Goal: Task Accomplishment & Management: Use online tool/utility

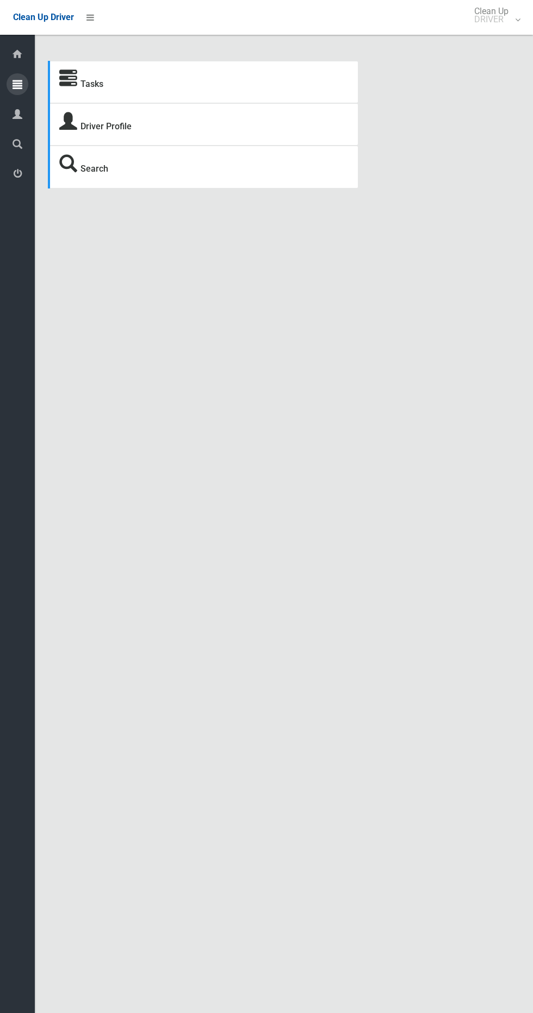
click at [23, 82] on div at bounding box center [18, 84] width 22 height 22
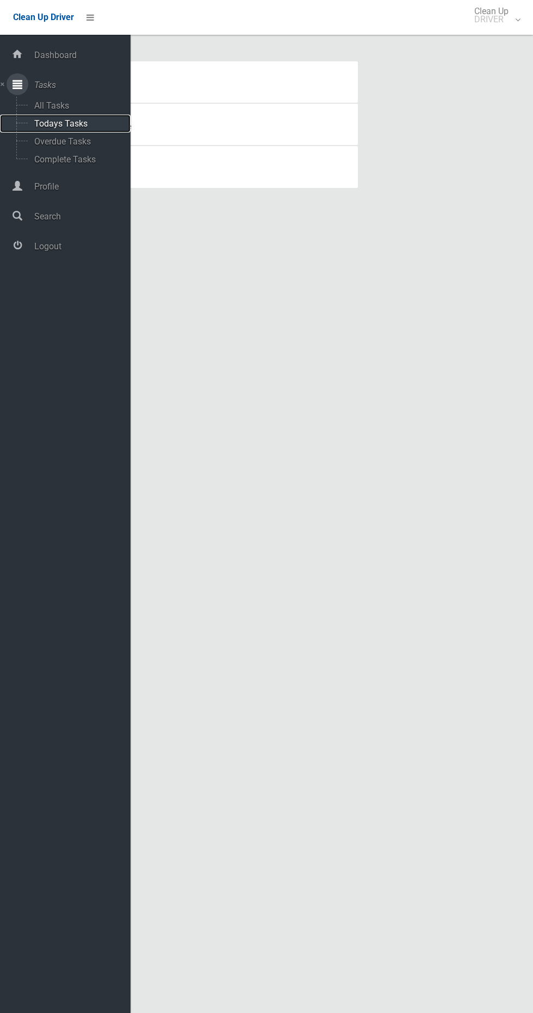
click at [82, 123] on span "Todays Tasks" at bounding box center [76, 123] width 90 height 10
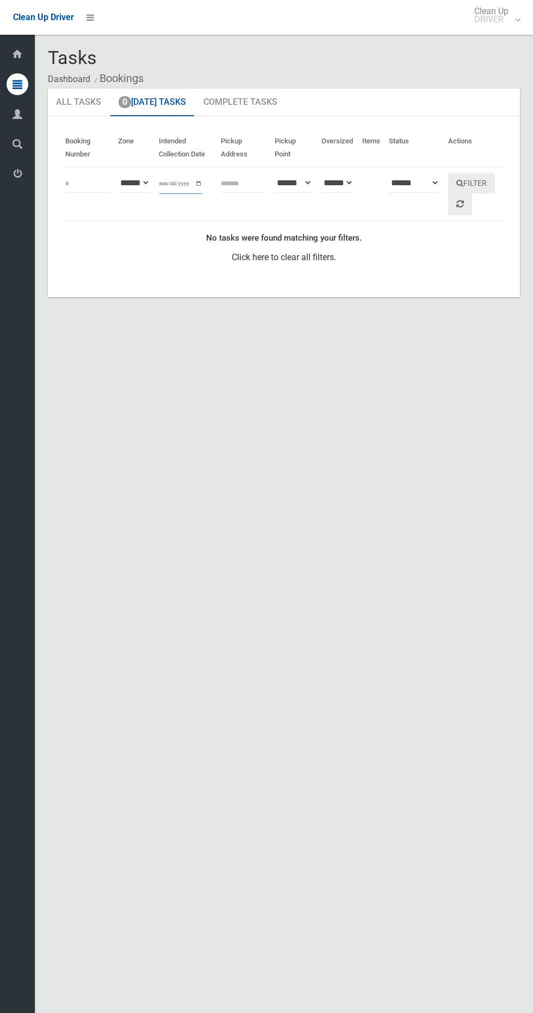
click at [196, 187] on input "**********" at bounding box center [180, 184] width 43 height 20
type input "**********"
click at [483, 180] on button "Filter" at bounding box center [471, 183] width 47 height 20
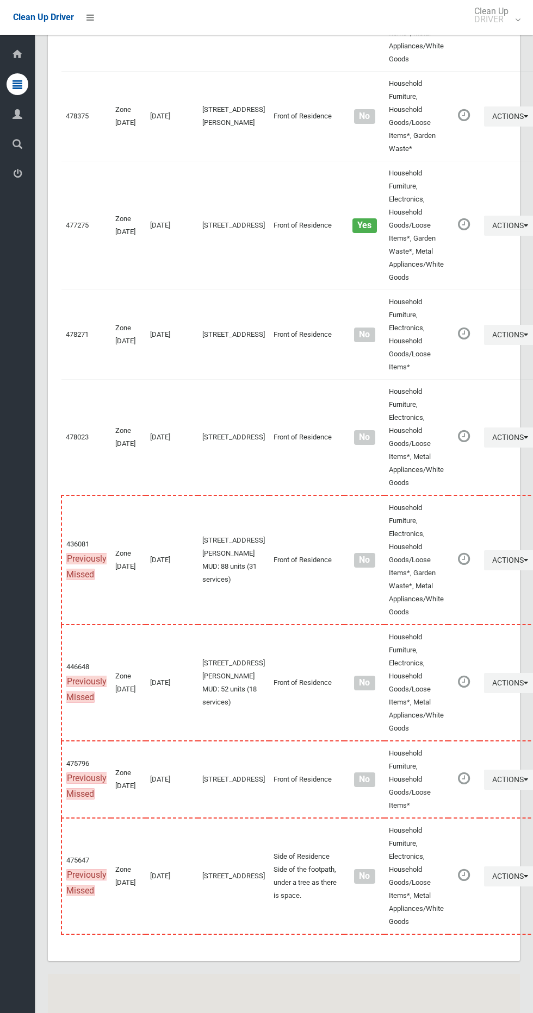
scroll to position [4932, 0]
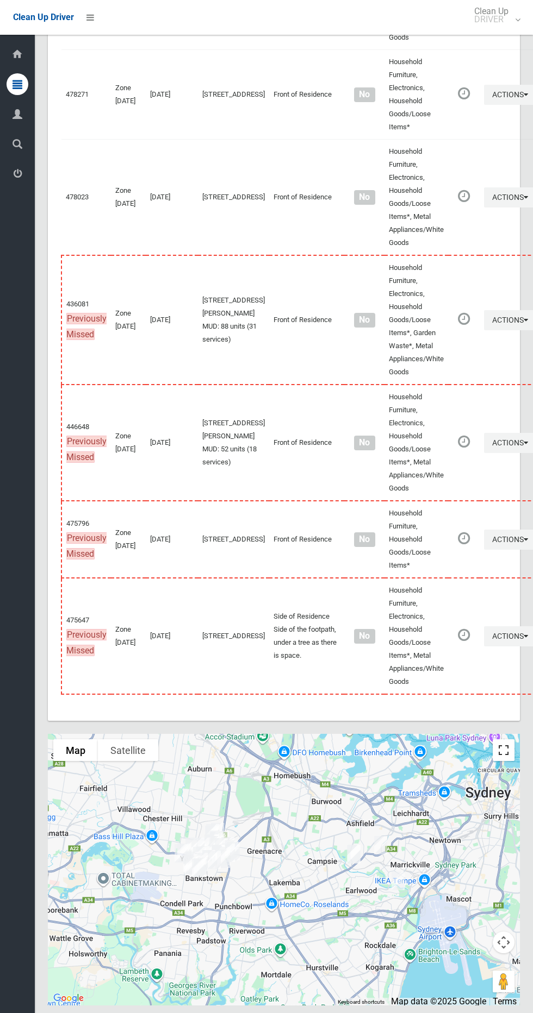
click at [507, 740] on button "Toggle fullscreen view" at bounding box center [503, 751] width 22 height 22
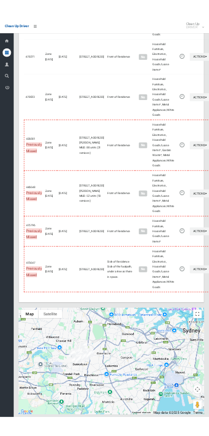
scroll to position [4833, 0]
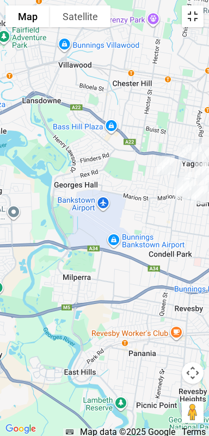
click at [196, 18] on button "Toggle fullscreen view" at bounding box center [192, 16] width 22 height 22
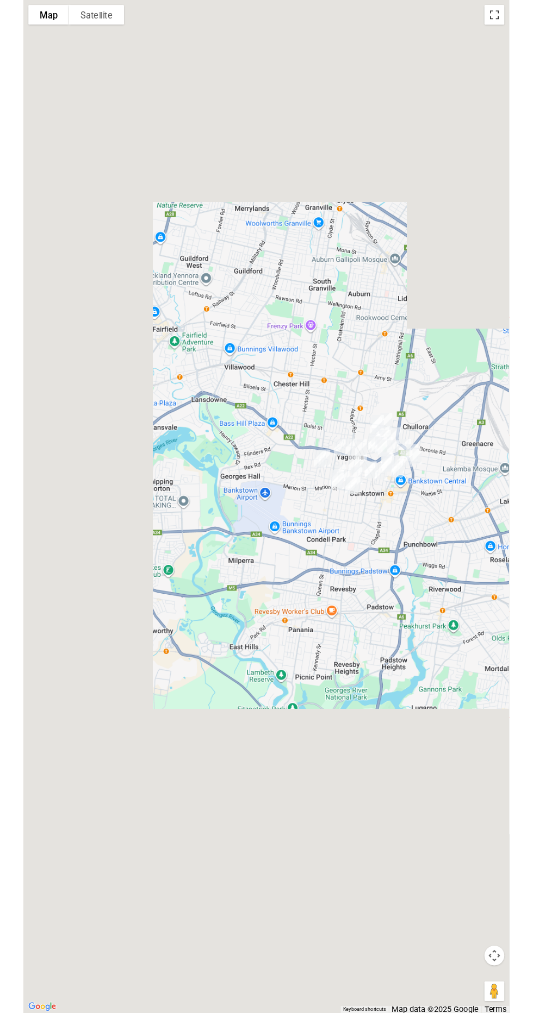
scroll to position [4892, 0]
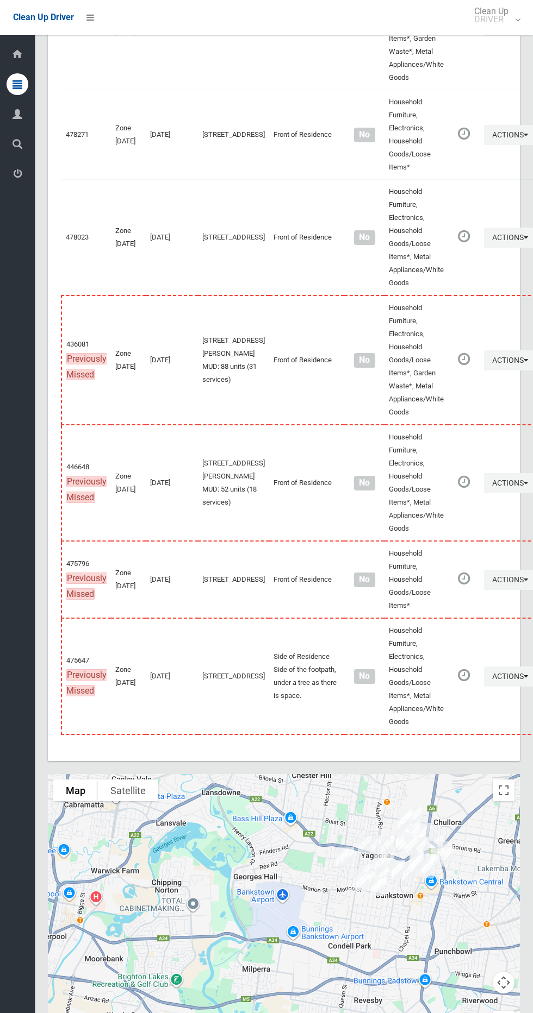
click at [104, 7] on div "Clean Up Driver" at bounding box center [53, 17] width 107 height 35
click at [85, 21] on link at bounding box center [90, 18] width 20 height 20
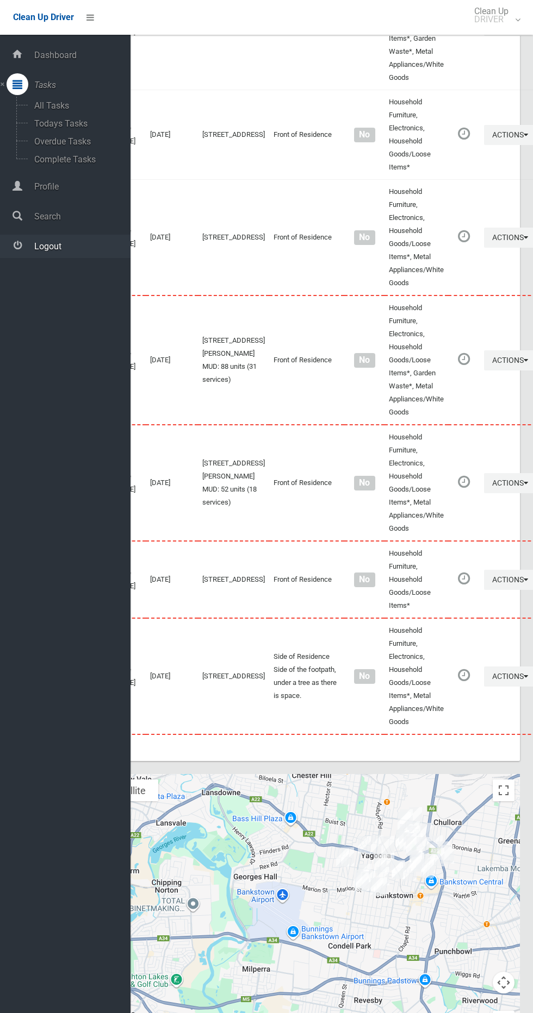
click at [74, 247] on span "Logout" at bounding box center [80, 246] width 99 height 10
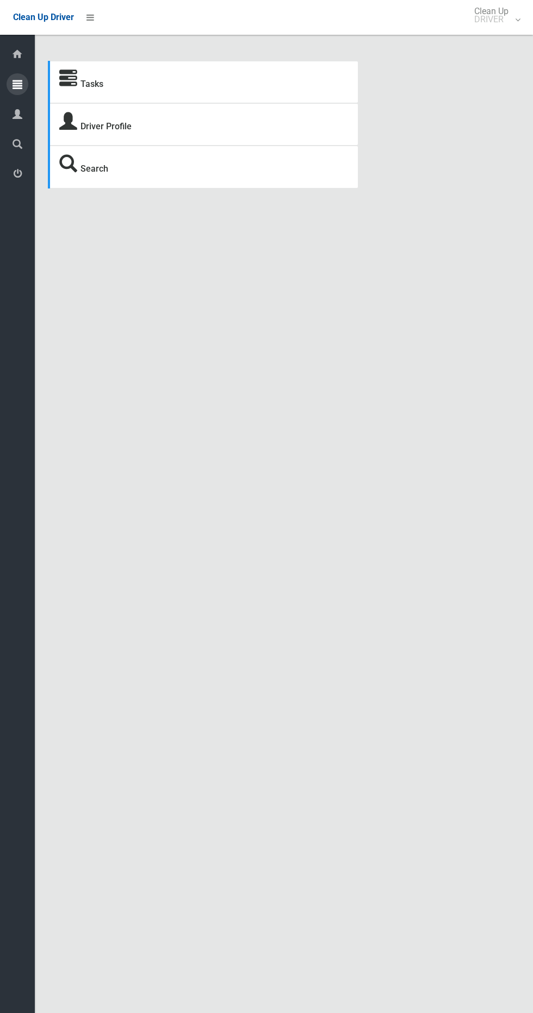
click at [18, 84] on icon at bounding box center [17, 84] width 10 height 22
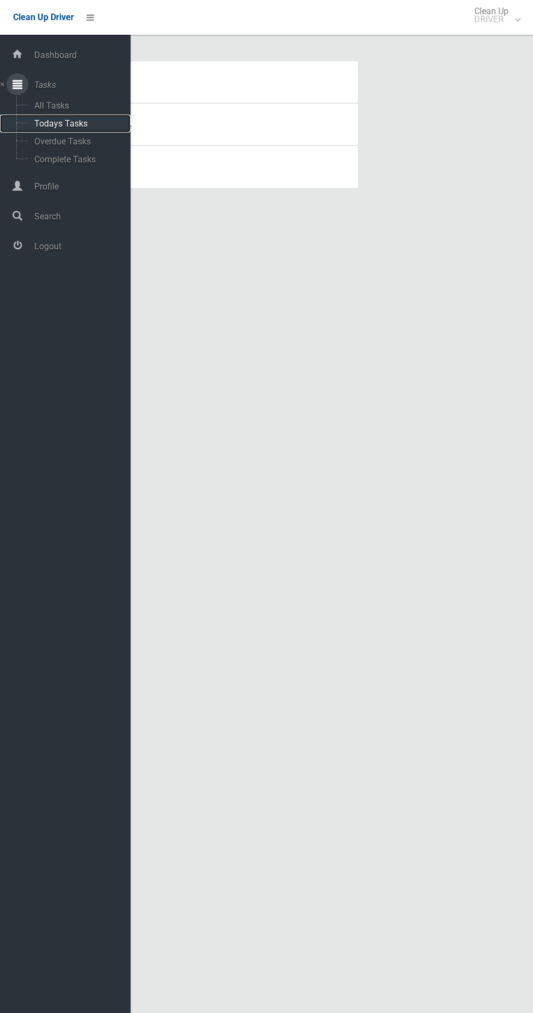
click at [97, 124] on span "Todays Tasks" at bounding box center [76, 123] width 90 height 10
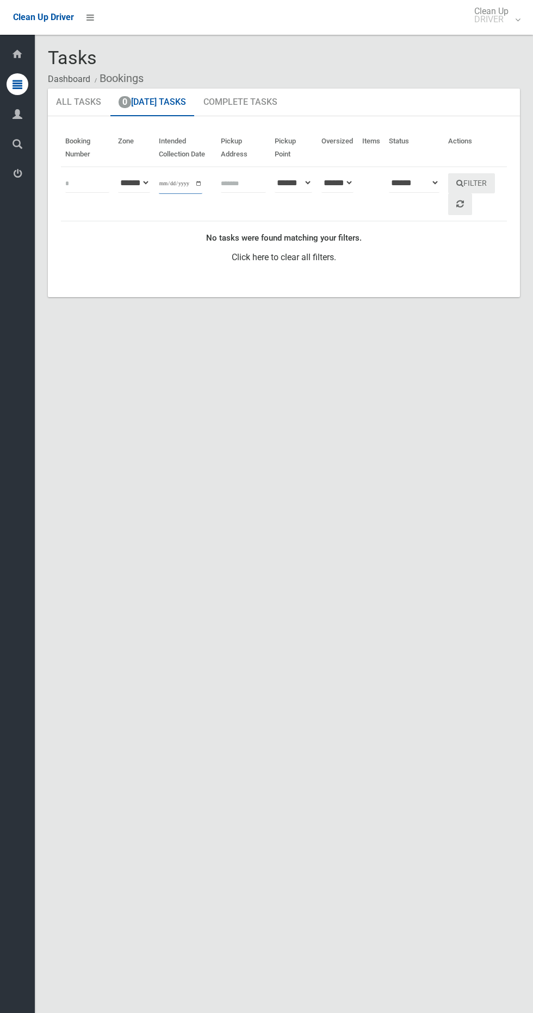
click at [180, 177] on input "**********" at bounding box center [180, 184] width 43 height 20
type input "**********"
click at [490, 183] on button "Filter" at bounding box center [471, 183] width 47 height 20
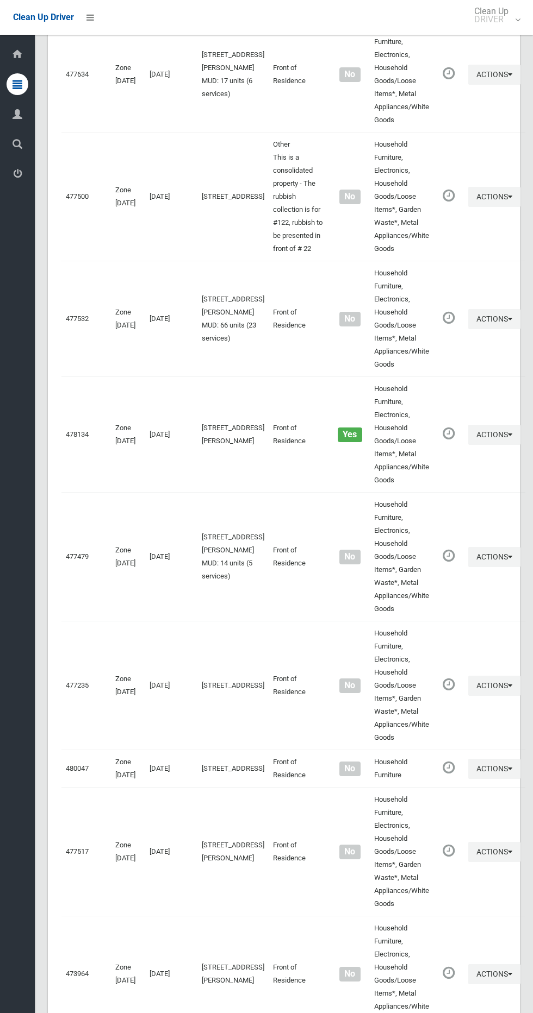
scroll to position [4220, 0]
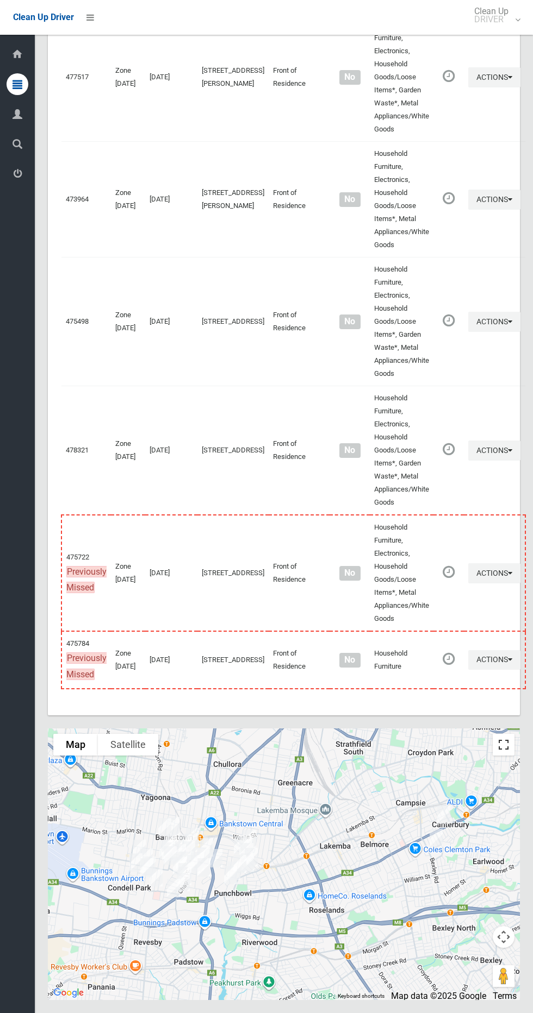
click at [499, 741] on button "Toggle fullscreen view" at bounding box center [503, 745] width 22 height 22
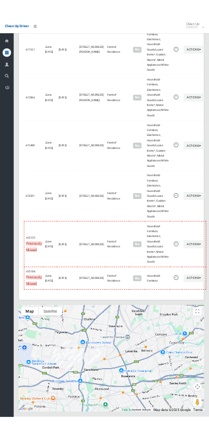
scroll to position [4122, 0]
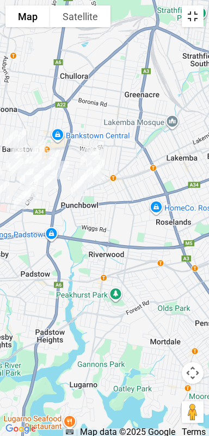
click at [187, 25] on button "Toggle fullscreen view" at bounding box center [192, 16] width 22 height 22
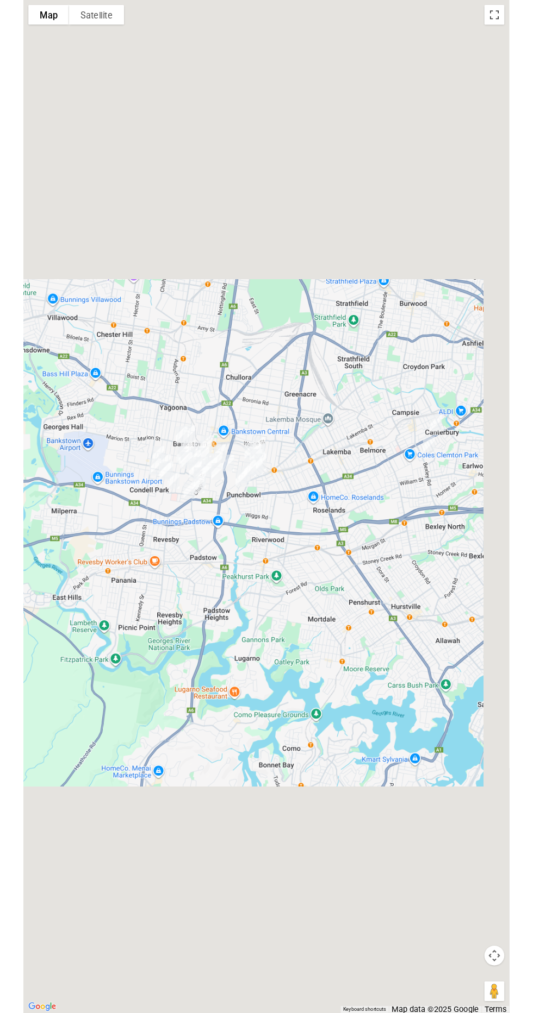
scroll to position [4174, 0]
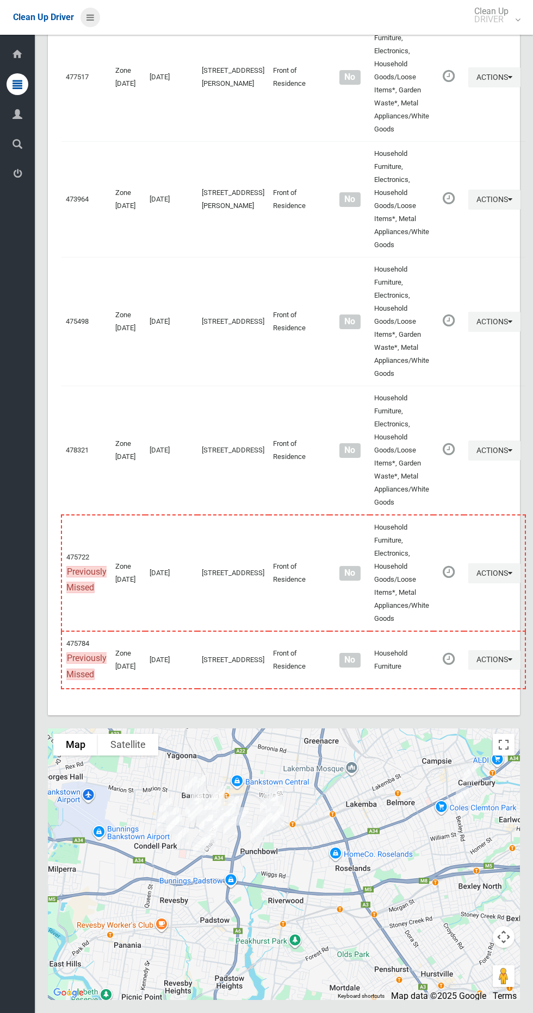
click at [90, 9] on icon at bounding box center [90, 17] width 8 height 18
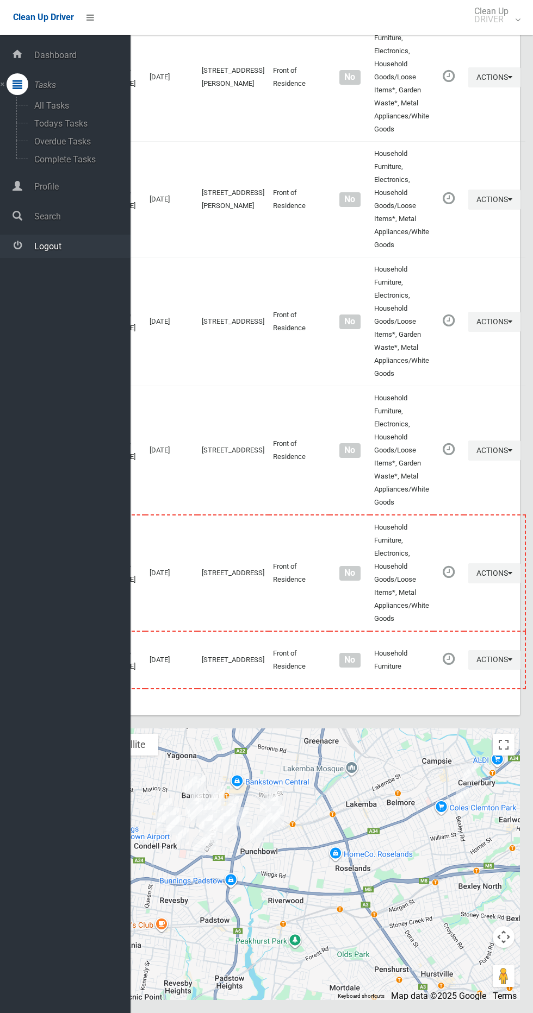
click at [83, 247] on span "Logout" at bounding box center [80, 246] width 99 height 10
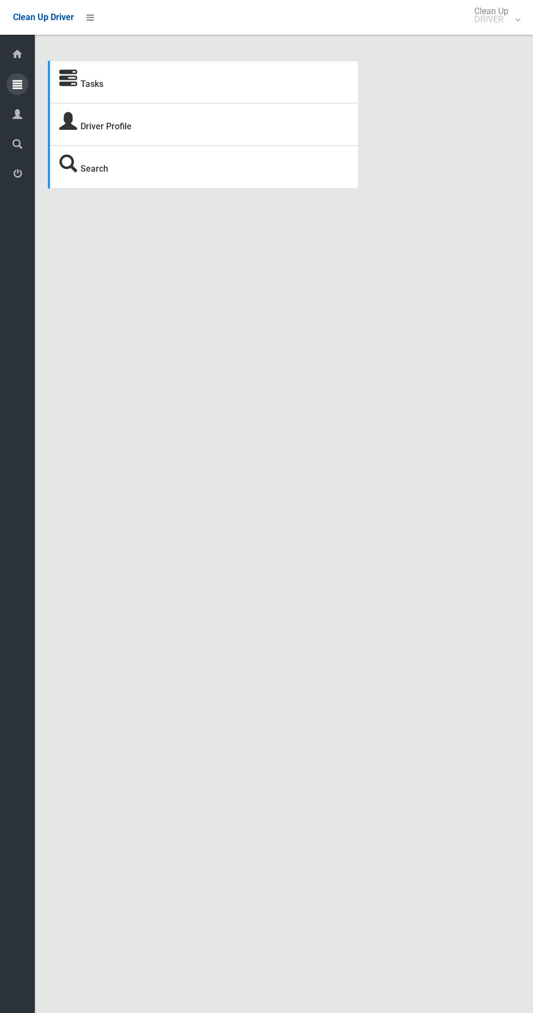
click at [17, 84] on icon at bounding box center [17, 84] width 10 height 22
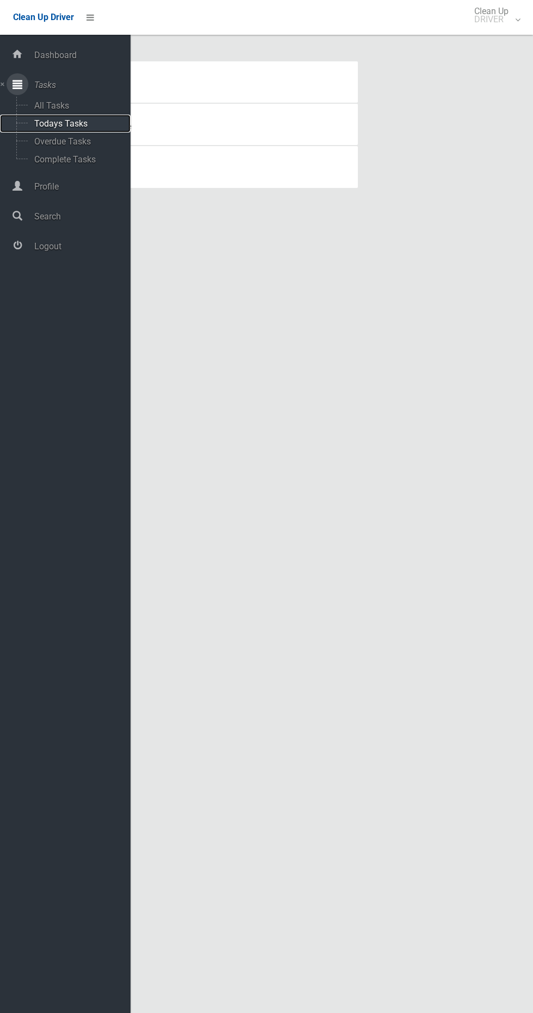
click at [100, 123] on span "Todays Tasks" at bounding box center [76, 123] width 90 height 10
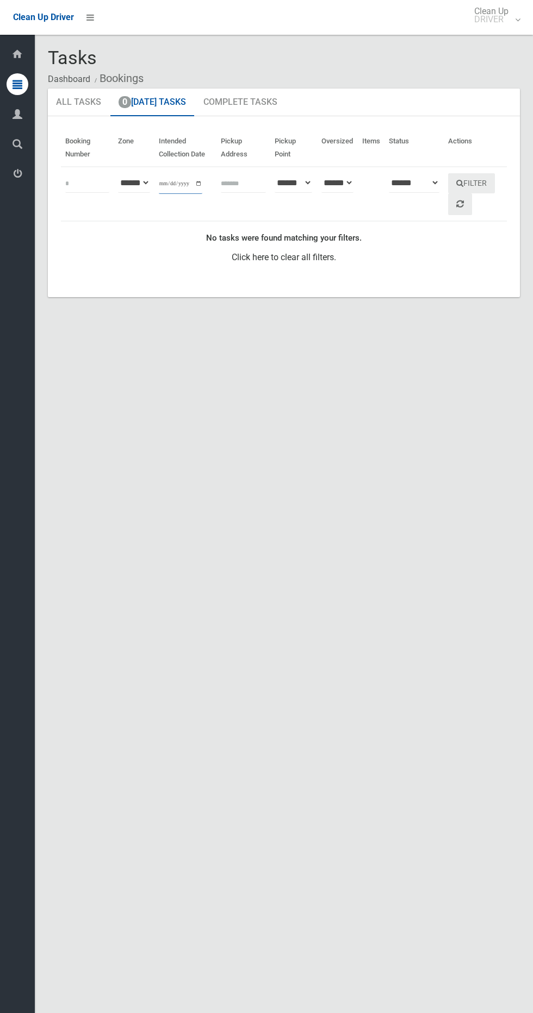
click at [195, 181] on input "**********" at bounding box center [180, 184] width 43 height 20
type input "**********"
click at [492, 181] on button "Filter" at bounding box center [471, 183] width 47 height 20
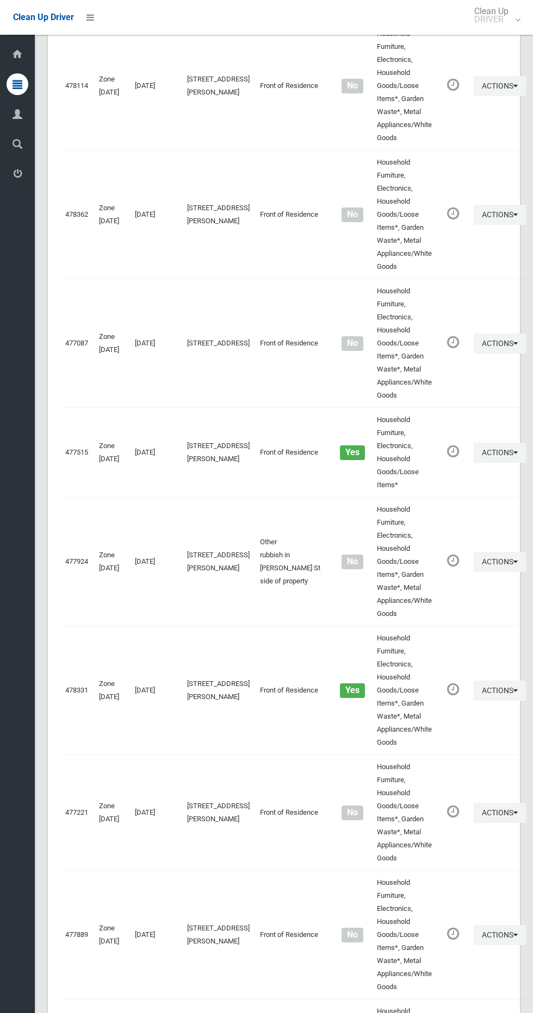
scroll to position [3477, 0]
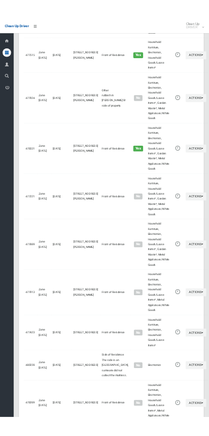
scroll to position [3378, 0]
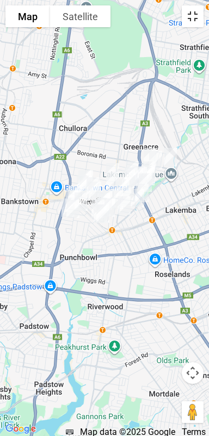
click at [198, 17] on button "Toggle fullscreen view" at bounding box center [192, 16] width 22 height 22
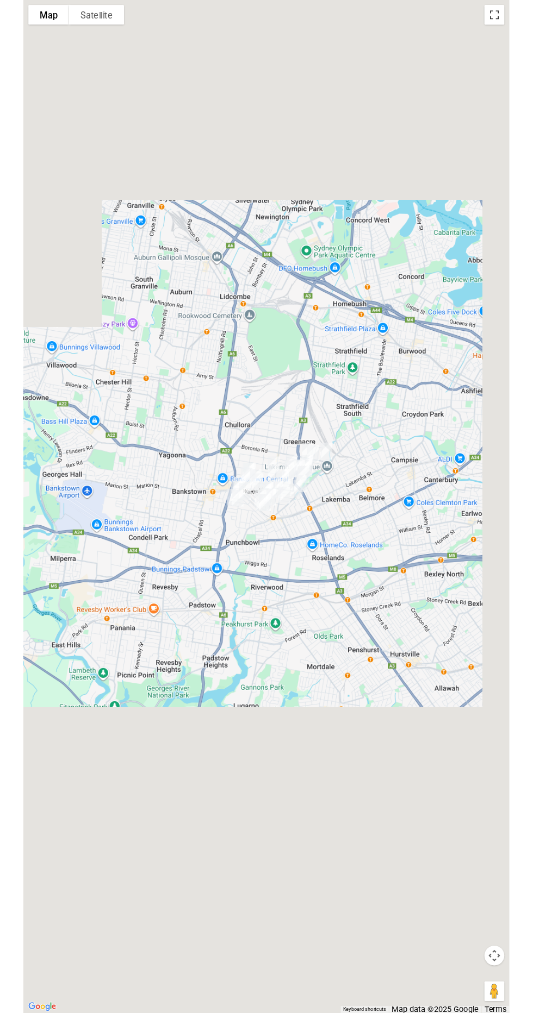
scroll to position [3436, 0]
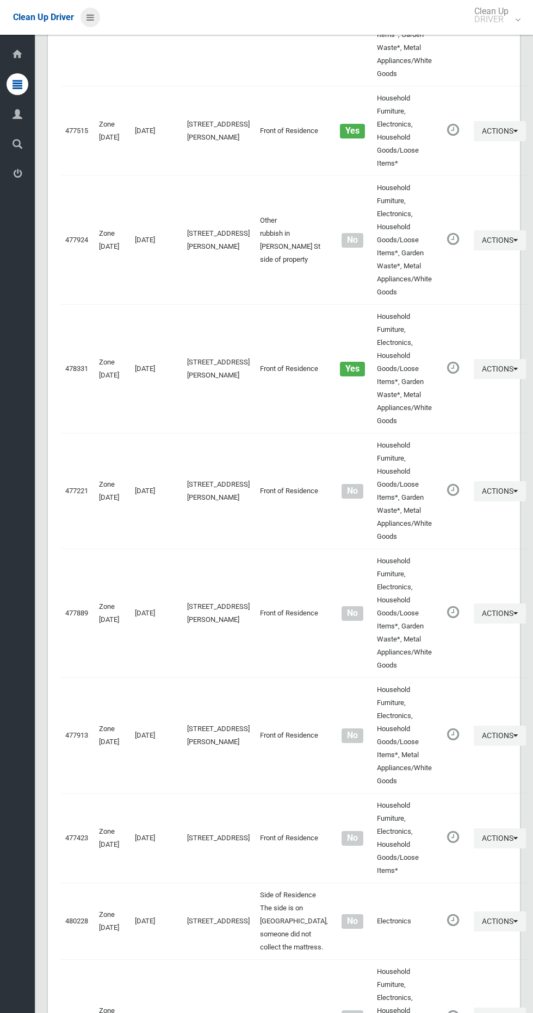
click at [93, 16] on link at bounding box center [90, 18] width 20 height 20
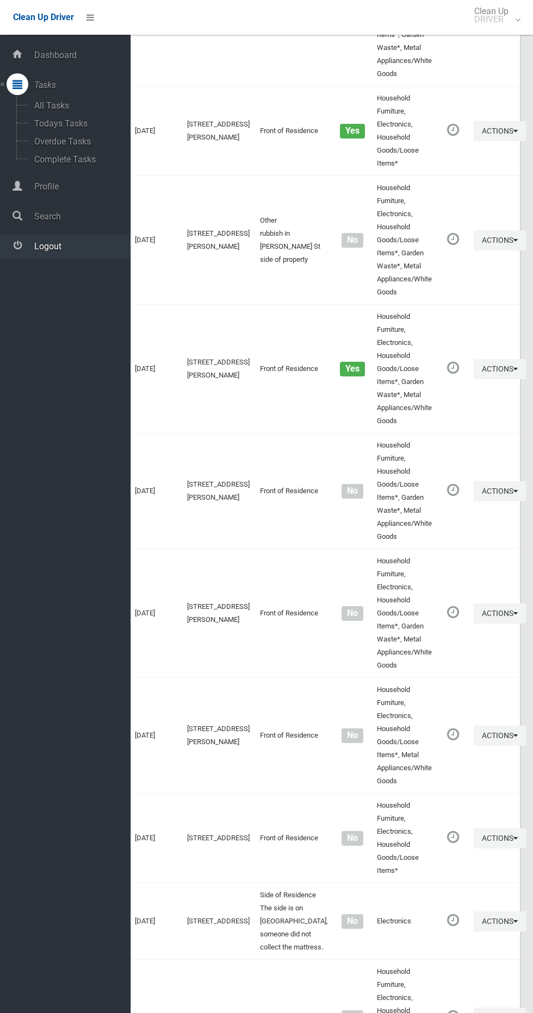
click at [71, 246] on span "Logout" at bounding box center [80, 246] width 99 height 10
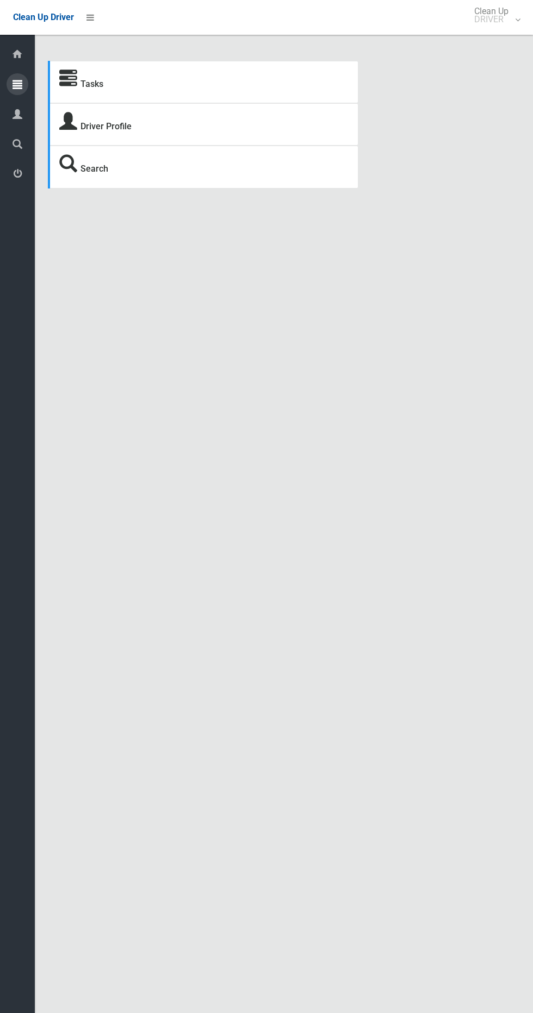
click at [21, 79] on icon at bounding box center [17, 84] width 10 height 22
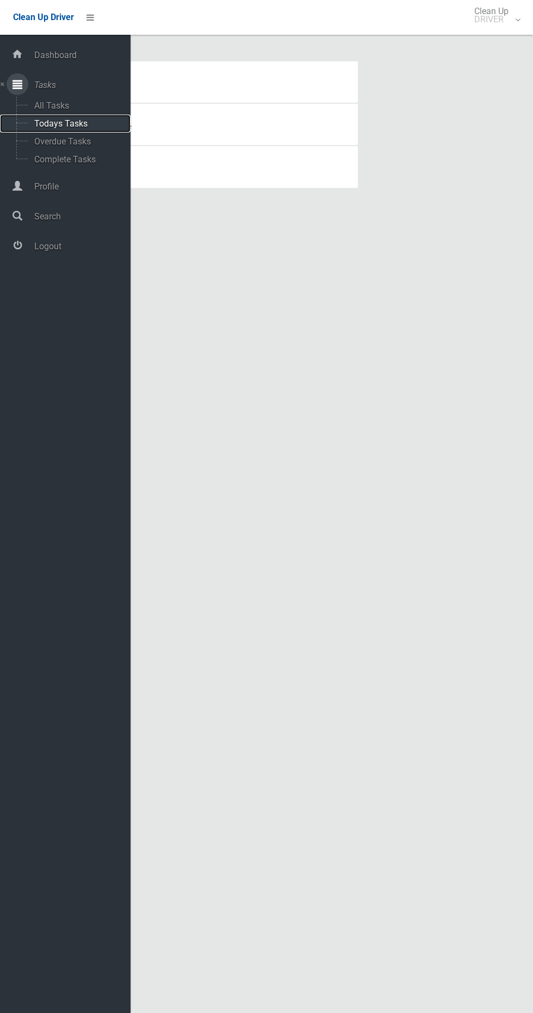
click at [87, 123] on span "Todays Tasks" at bounding box center [76, 123] width 90 height 10
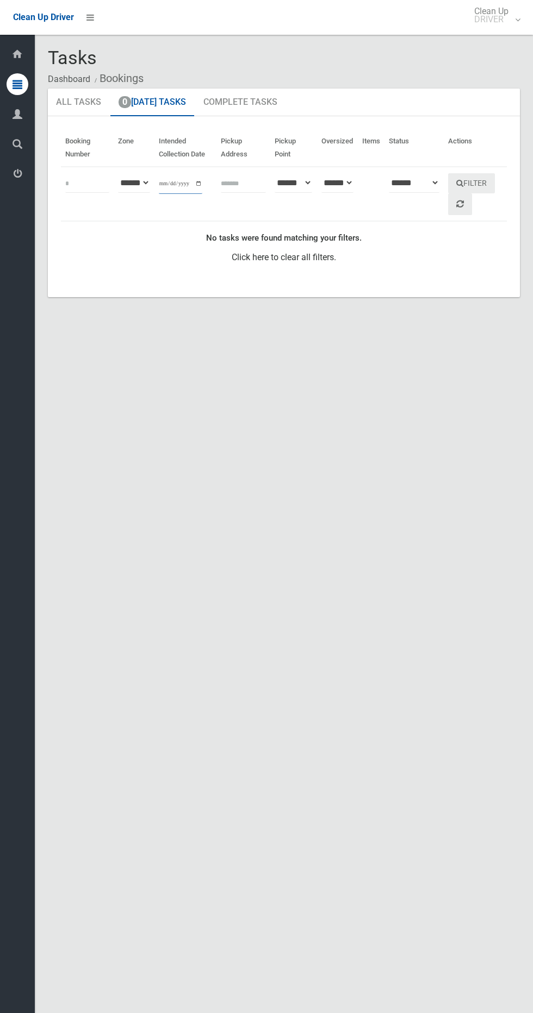
click at [185, 180] on input "**********" at bounding box center [180, 184] width 43 height 20
type input "**********"
click at [482, 187] on button "Filter" at bounding box center [471, 183] width 47 height 20
click at [87, 21] on icon at bounding box center [90, 17] width 8 height 18
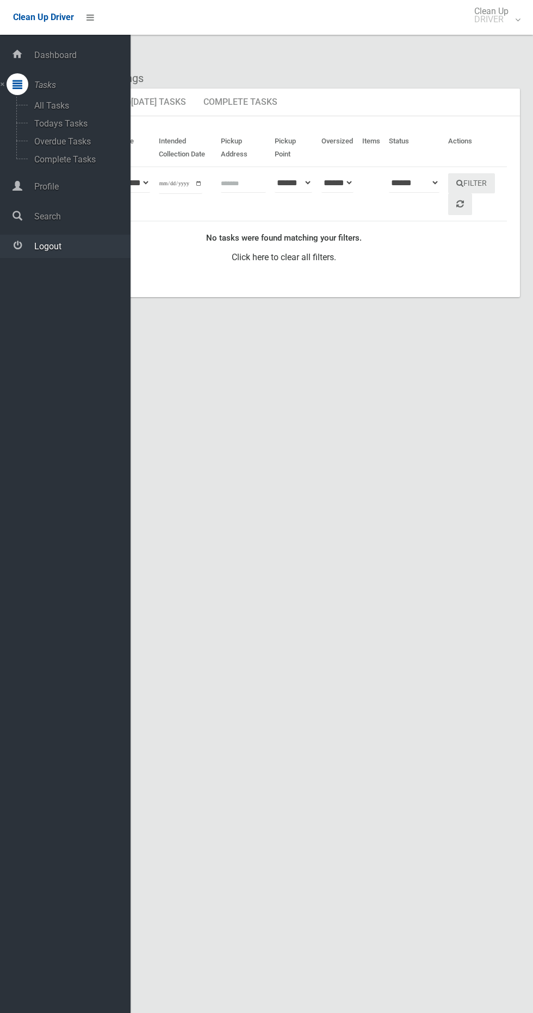
click at [80, 241] on span "Logout" at bounding box center [80, 246] width 99 height 10
click at [84, 245] on span "Logout" at bounding box center [80, 246] width 99 height 10
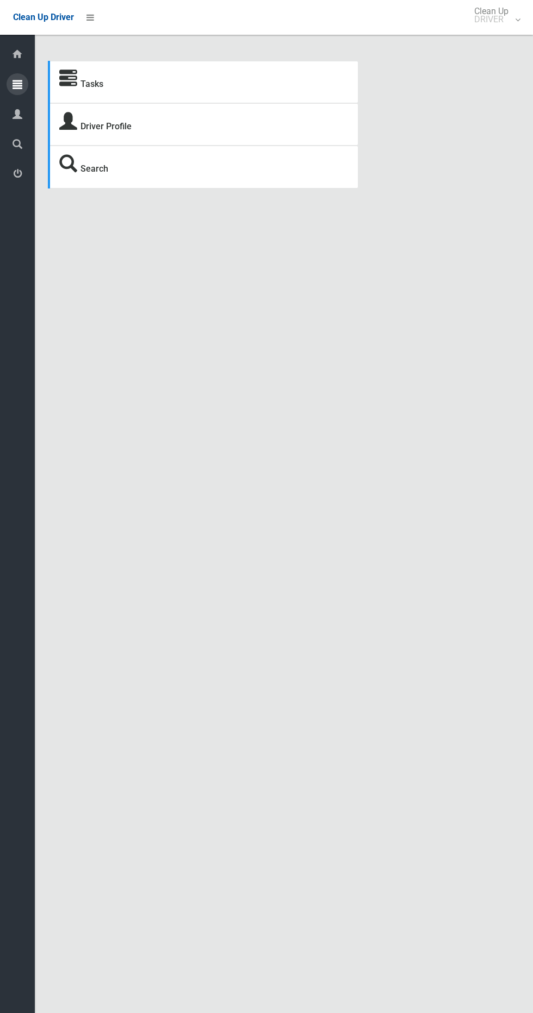
click at [18, 85] on icon at bounding box center [17, 84] width 10 height 22
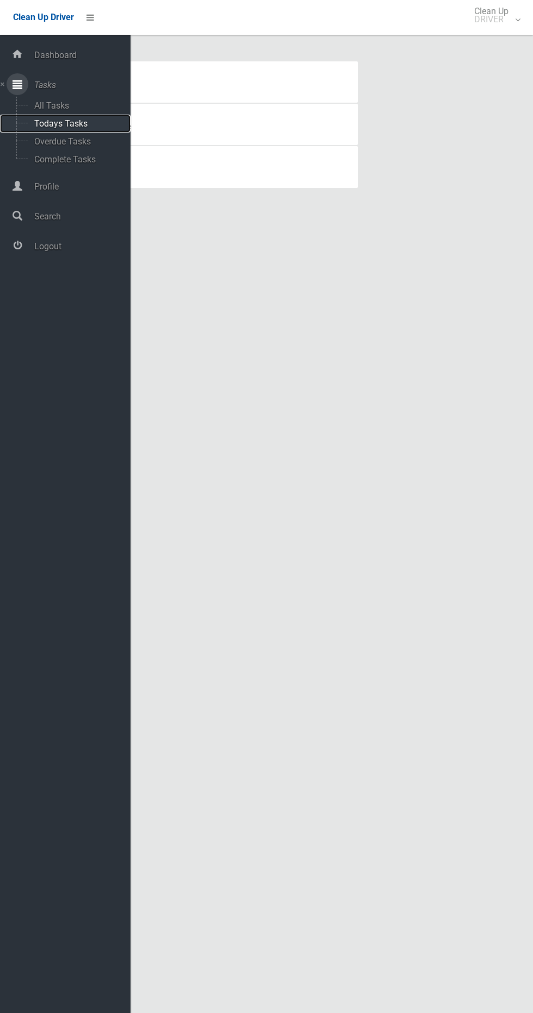
click at [97, 128] on span "Todays Tasks" at bounding box center [76, 123] width 90 height 10
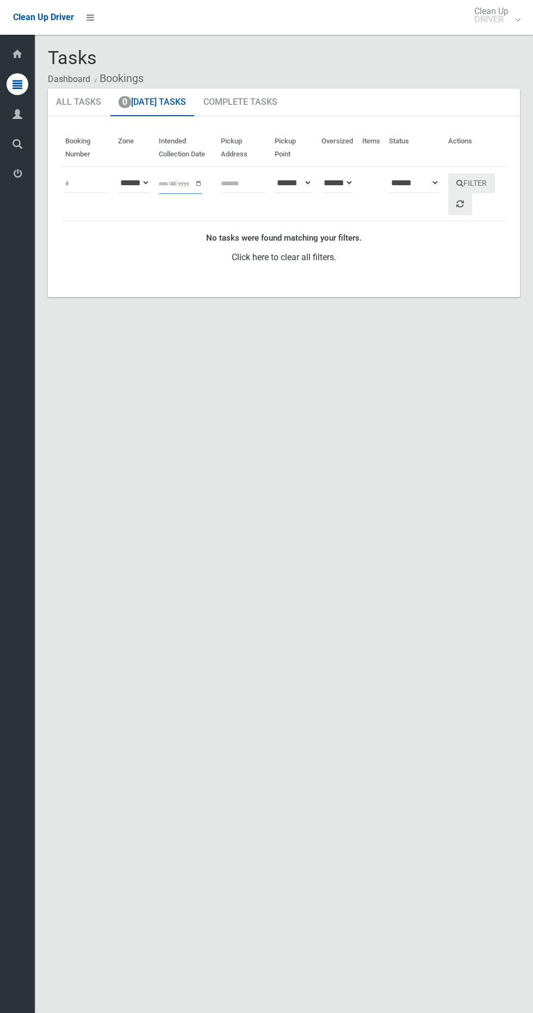
click at [177, 177] on input "**********" at bounding box center [180, 184] width 43 height 20
type input "**********"
click at [488, 185] on button "Filter" at bounding box center [471, 183] width 47 height 20
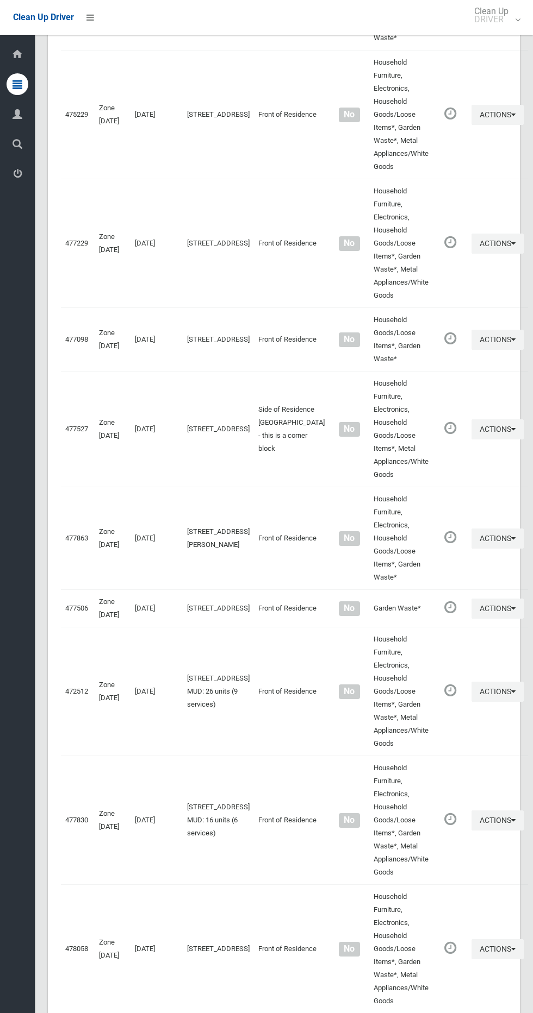
scroll to position [3345, 0]
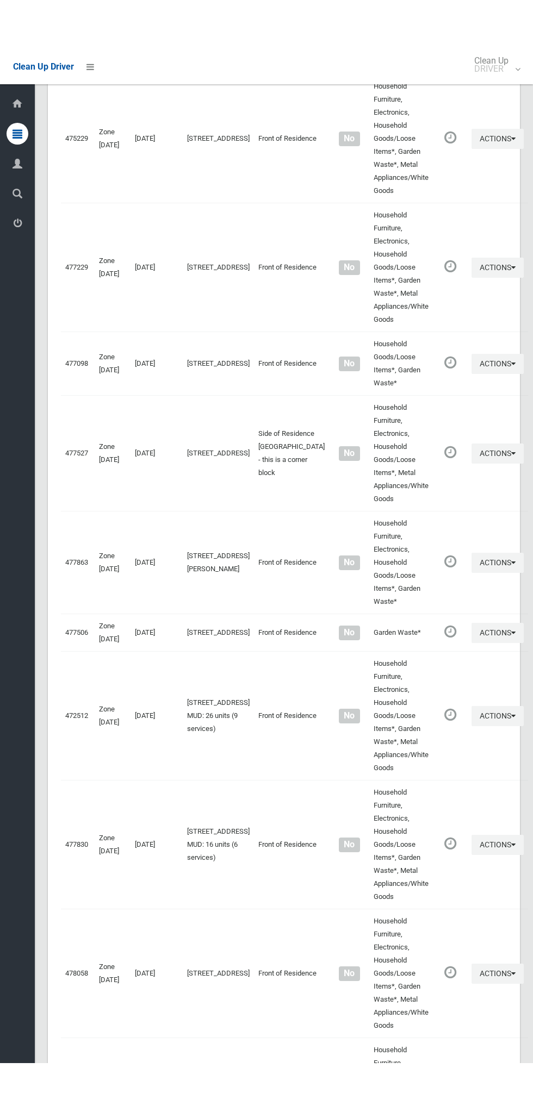
scroll to position [3246, 0]
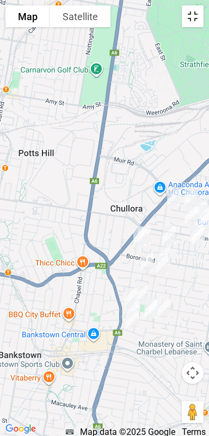
click at [197, 17] on button "Toggle fullscreen view" at bounding box center [192, 16] width 22 height 22
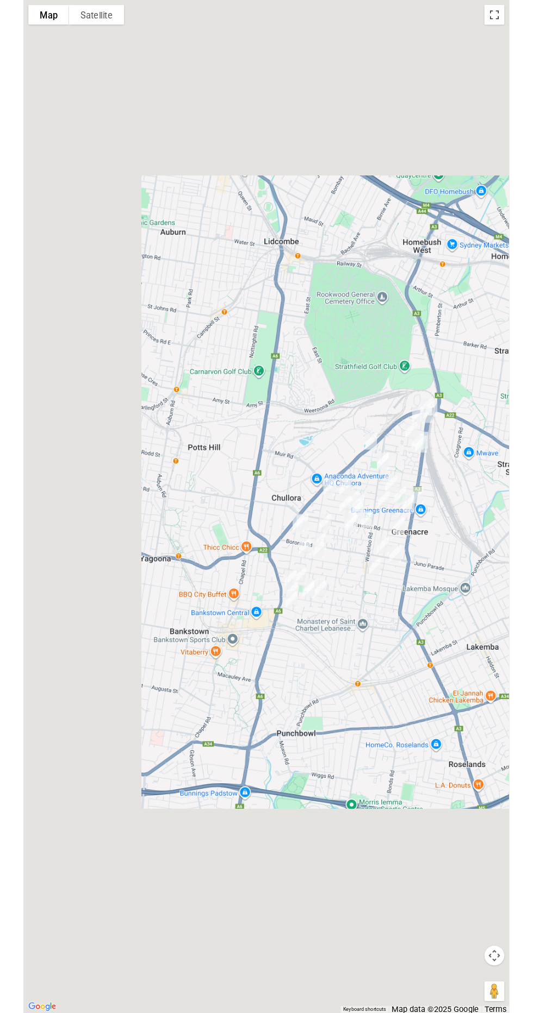
scroll to position [3298, 0]
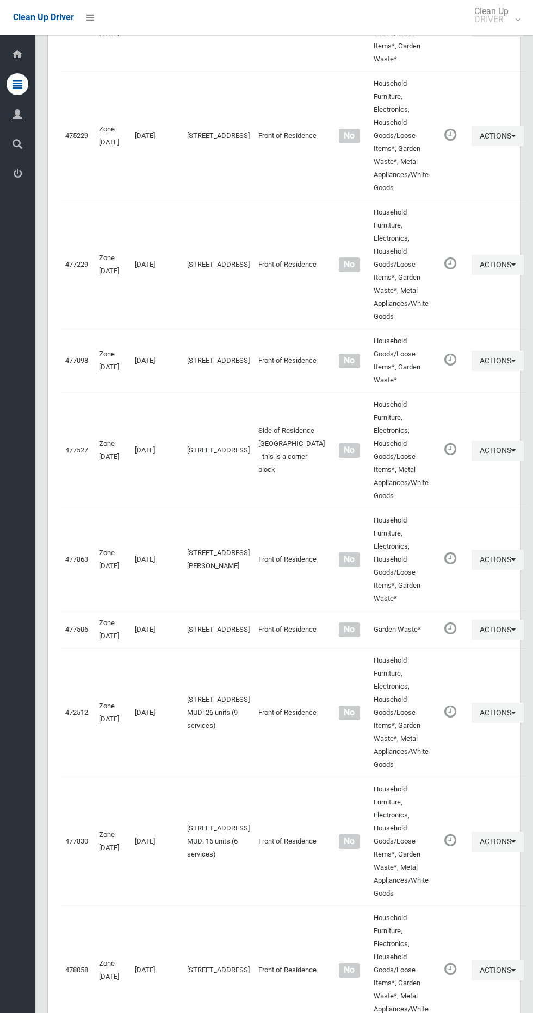
click at [109, 23] on div "Clean Up Driver Clean Up DRIVER Logout" at bounding box center [266, 17] width 533 height 35
click at [89, 28] on li at bounding box center [87, 17] width 26 height 35
click at [82, 23] on link at bounding box center [90, 18] width 20 height 20
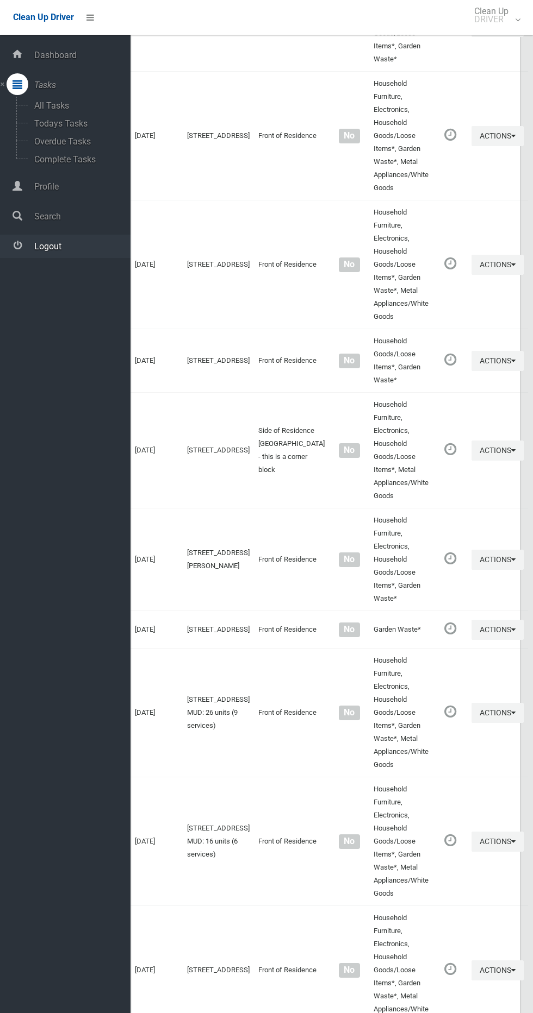
click at [83, 249] on span "Logout" at bounding box center [80, 246] width 99 height 10
